Goal: Task Accomplishment & Management: Use online tool/utility

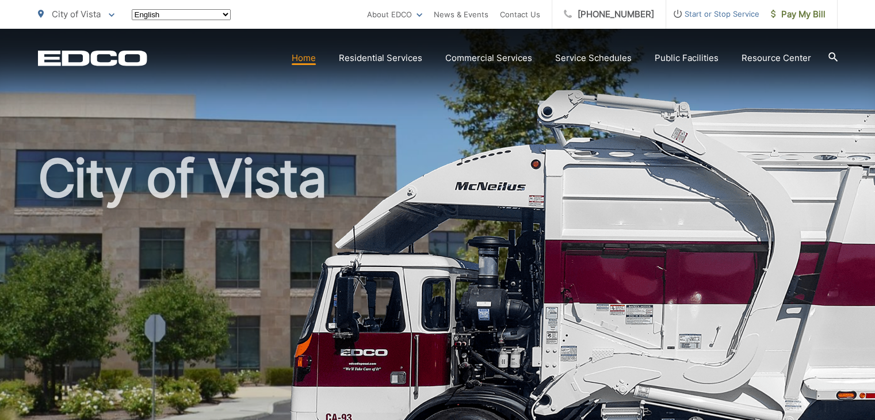
click at [795, 19] on span "Pay My Bill" at bounding box center [798, 14] width 55 height 14
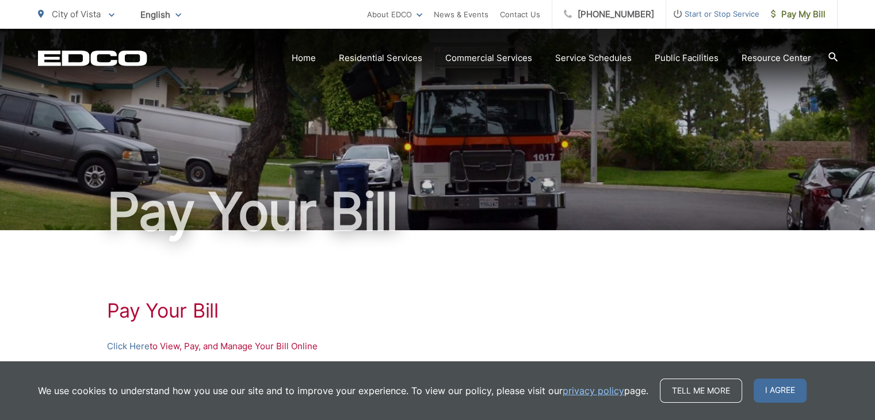
click at [795, 19] on span "Pay My Bill" at bounding box center [798, 14] width 55 height 14
click at [139, 345] on link "Click Here" at bounding box center [128, 346] width 43 height 14
